Goal: Navigation & Orientation: Find specific page/section

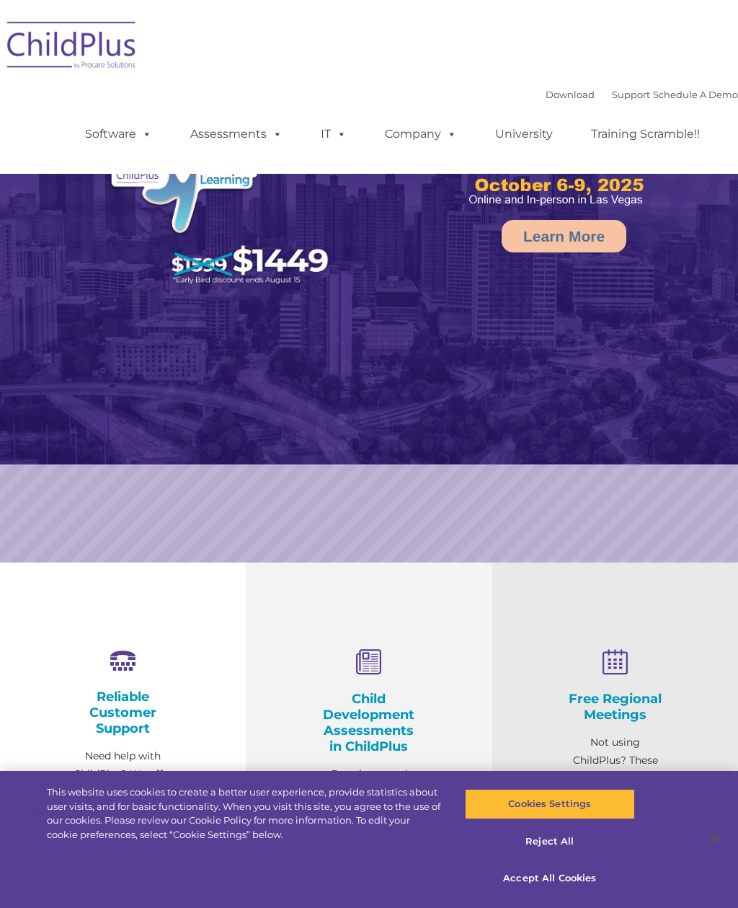
select select "MEDIUM"
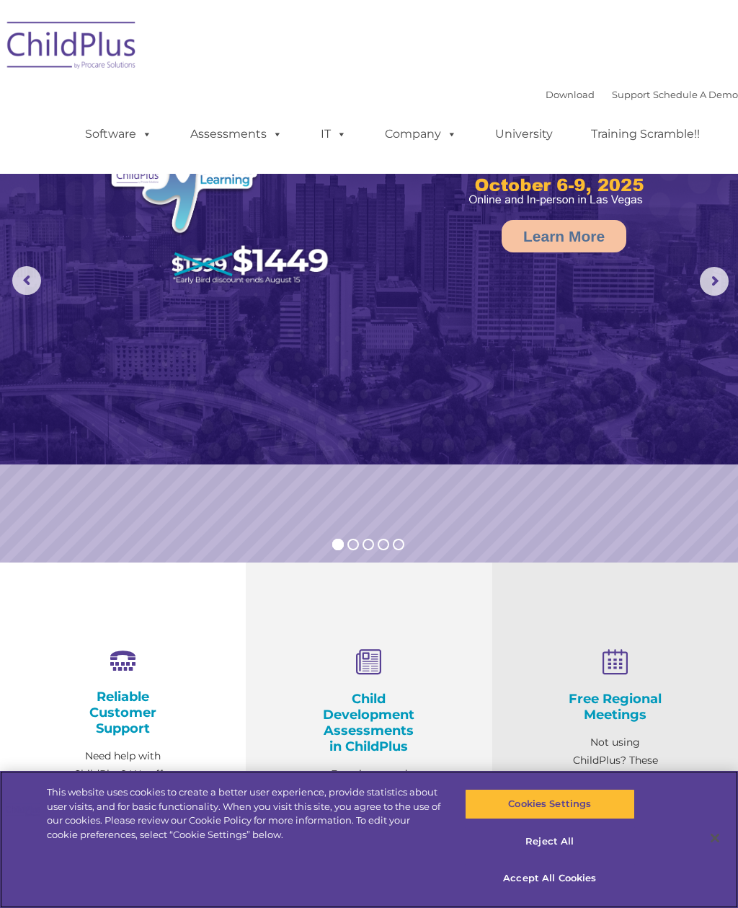
click at [533, 882] on button "Accept All Cookies" at bounding box center [550, 878] width 170 height 30
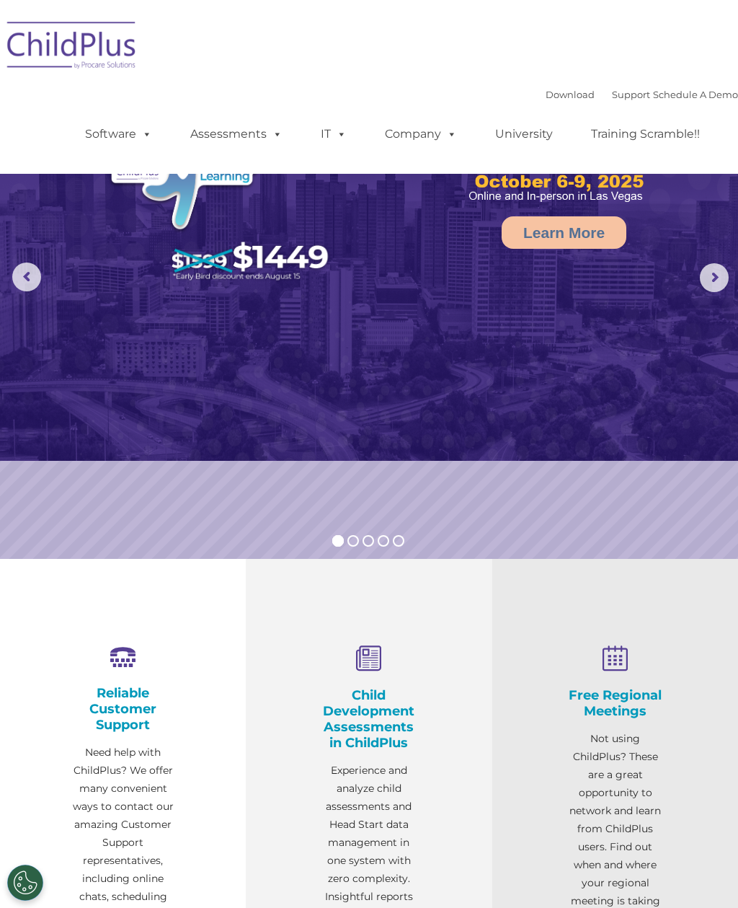
scroll to position [4, 0]
click at [76, 31] on img at bounding box center [72, 48] width 144 height 72
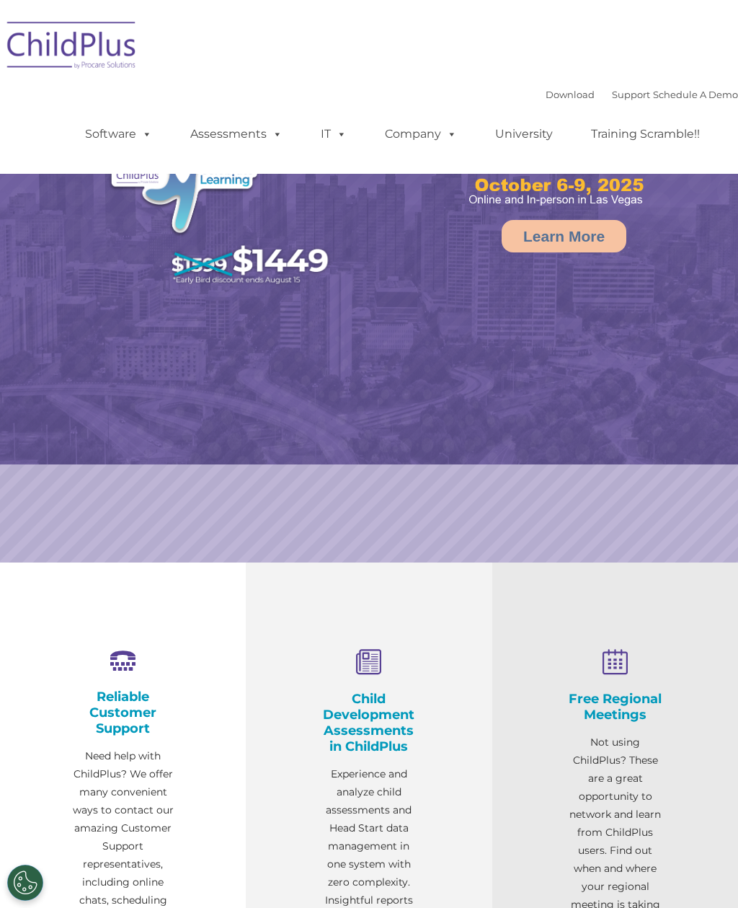
select select "MEDIUM"
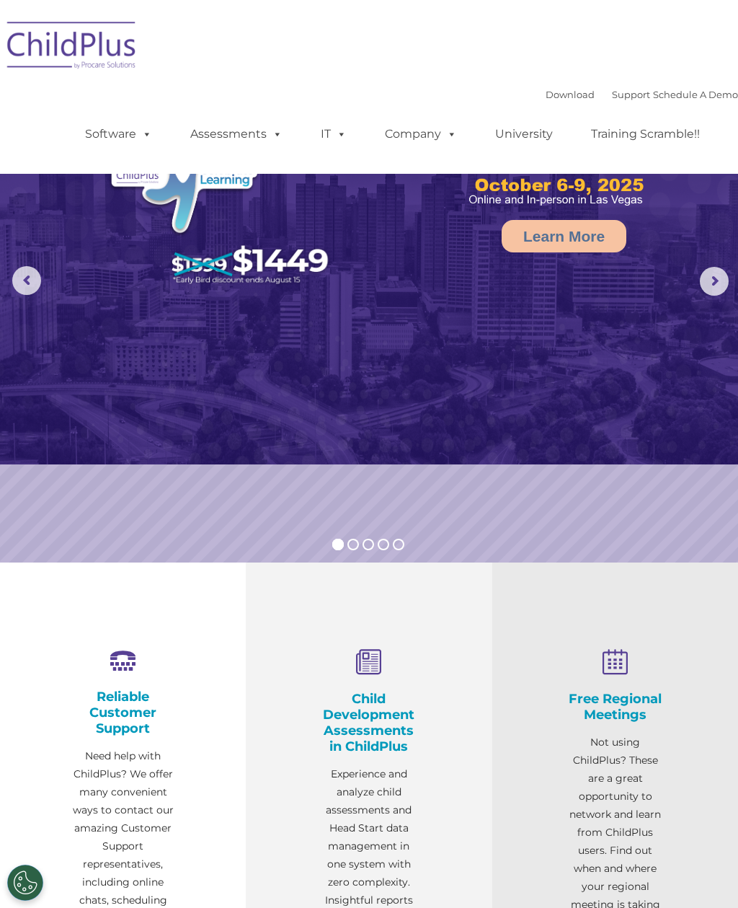
click at [560, 93] on link "Download" at bounding box center [570, 95] width 49 height 12
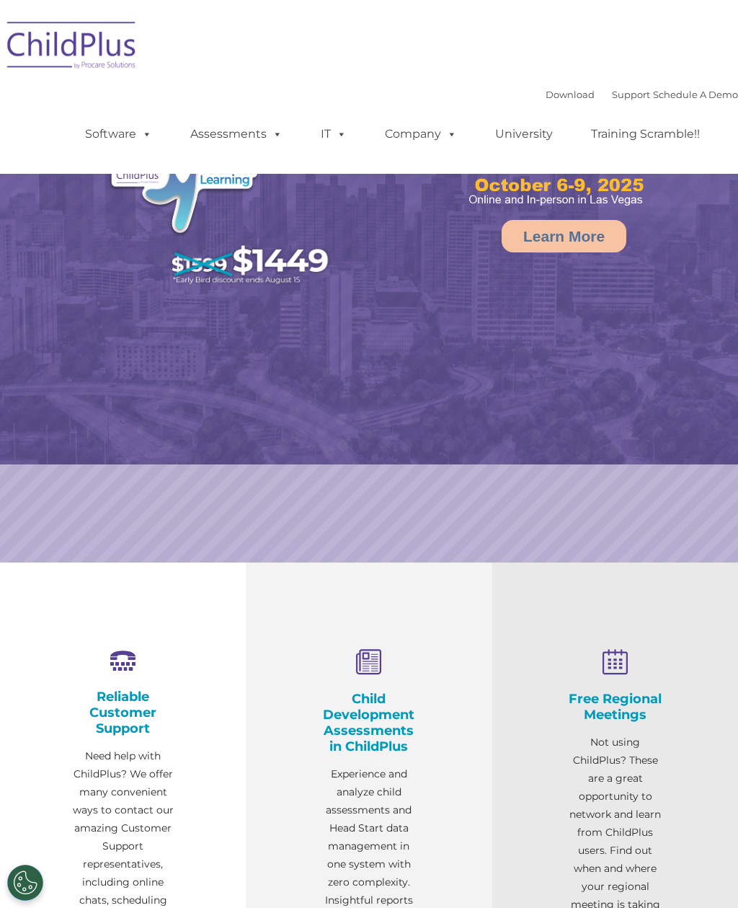
select select "MEDIUM"
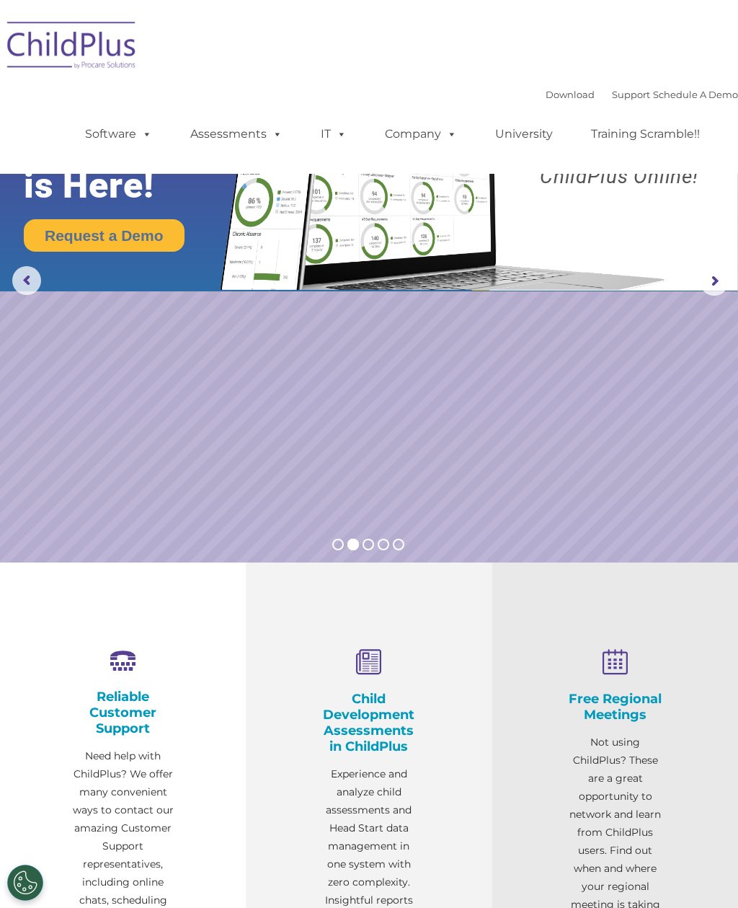
click at [418, 138] on link "Company" at bounding box center [421, 134] width 101 height 29
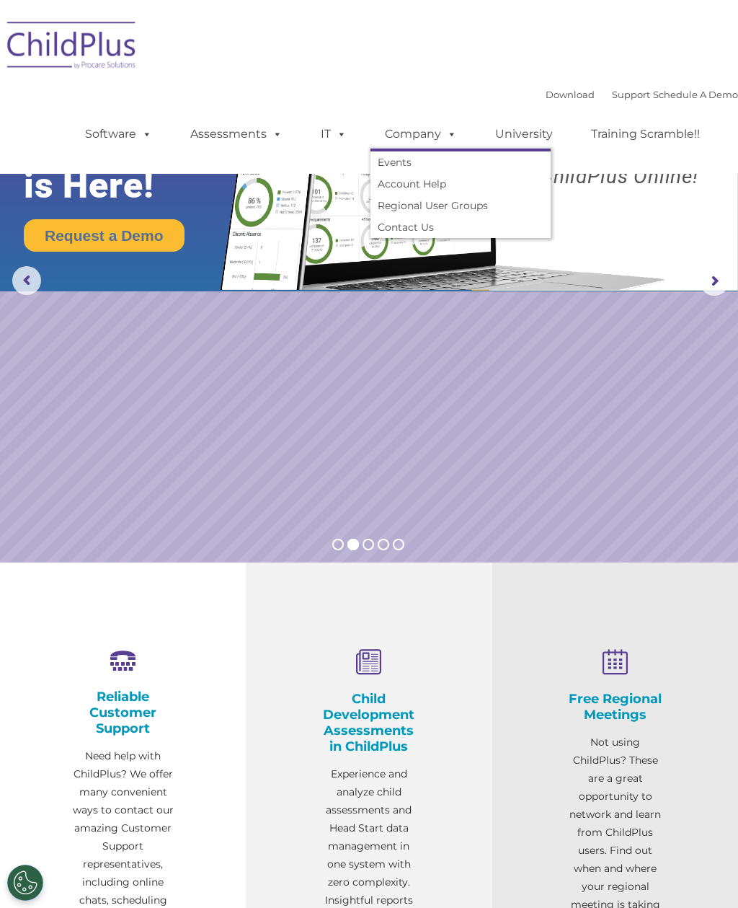
click at [225, 135] on link "Assessments" at bounding box center [236, 134] width 121 height 29
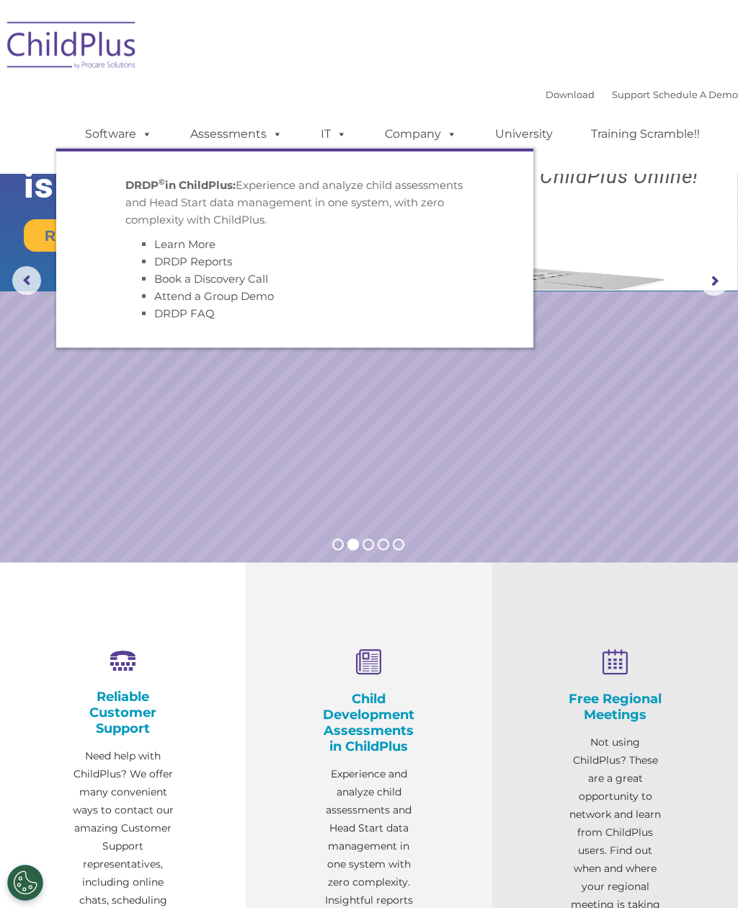
click at [110, 138] on link "Software" at bounding box center [119, 134] width 96 height 29
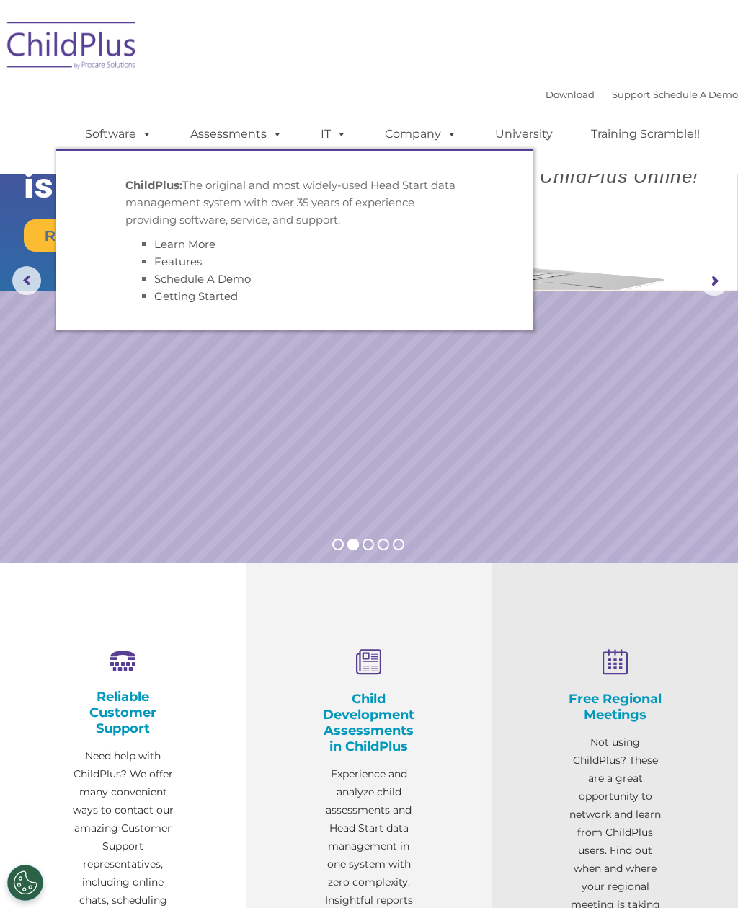
click at [336, 134] on span at bounding box center [339, 134] width 16 height 14
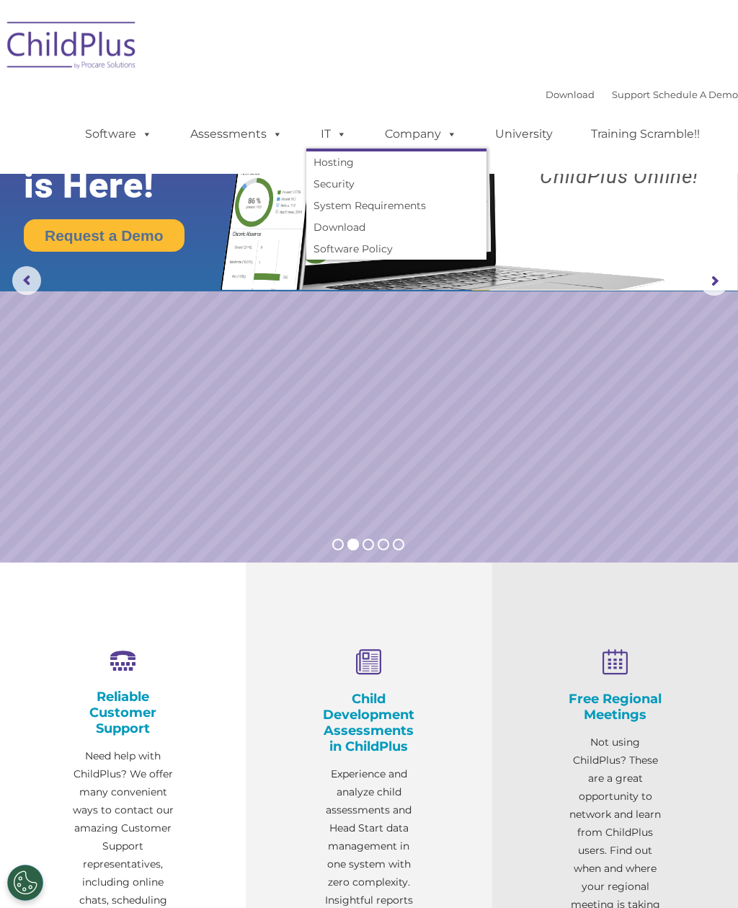
click at [272, 78] on div "Download Support | Schedule A Demo  MENU MENU Software ChildPlus: The original…" at bounding box center [369, 87] width 738 height 152
